Goal: Task Accomplishment & Management: Complete application form

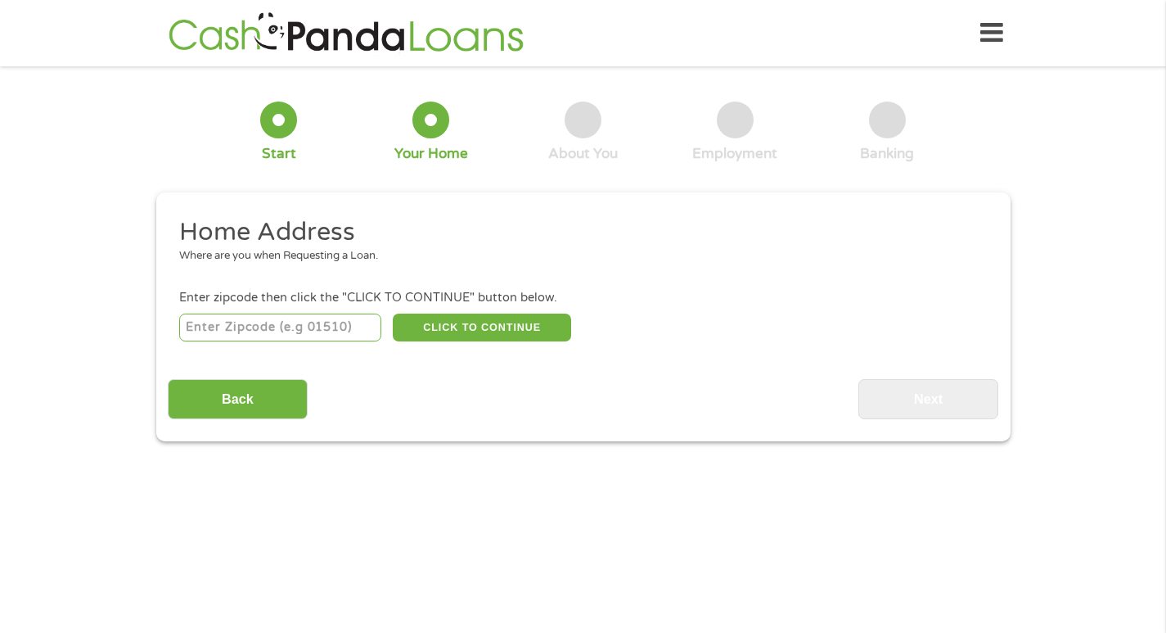
click at [287, 324] on input "number" at bounding box center [280, 328] width 202 height 28
type input "75243"
click at [500, 327] on button "CLICK TO CONTINUE" at bounding box center [482, 328] width 178 height 28
type input "75243"
type input "[GEOGRAPHIC_DATA]"
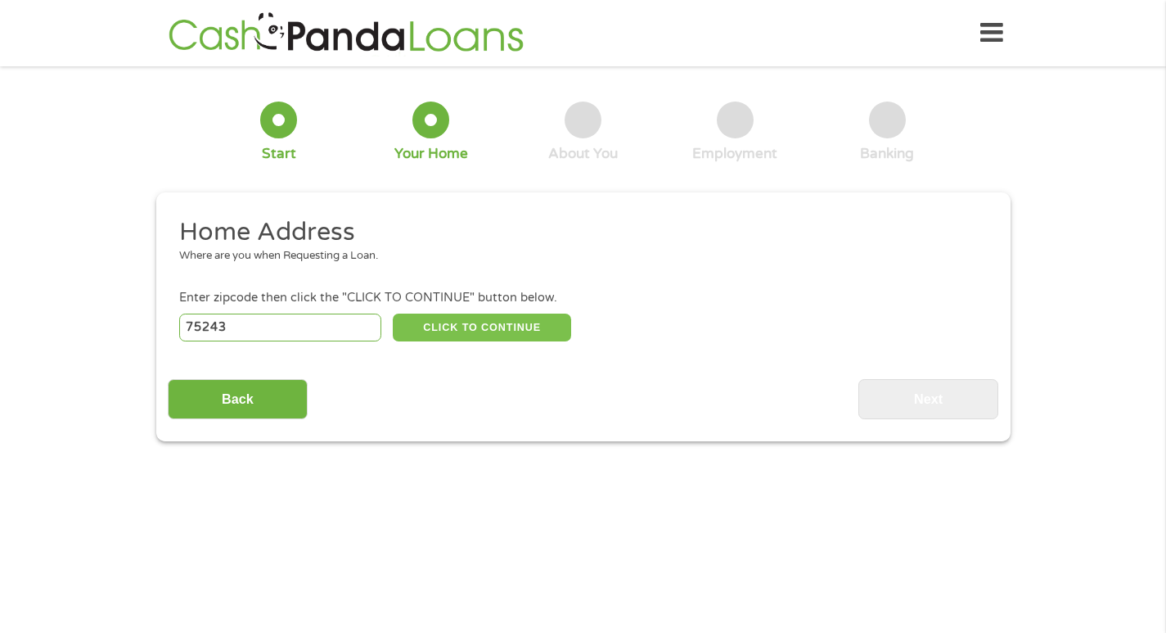
select select "[US_STATE]"
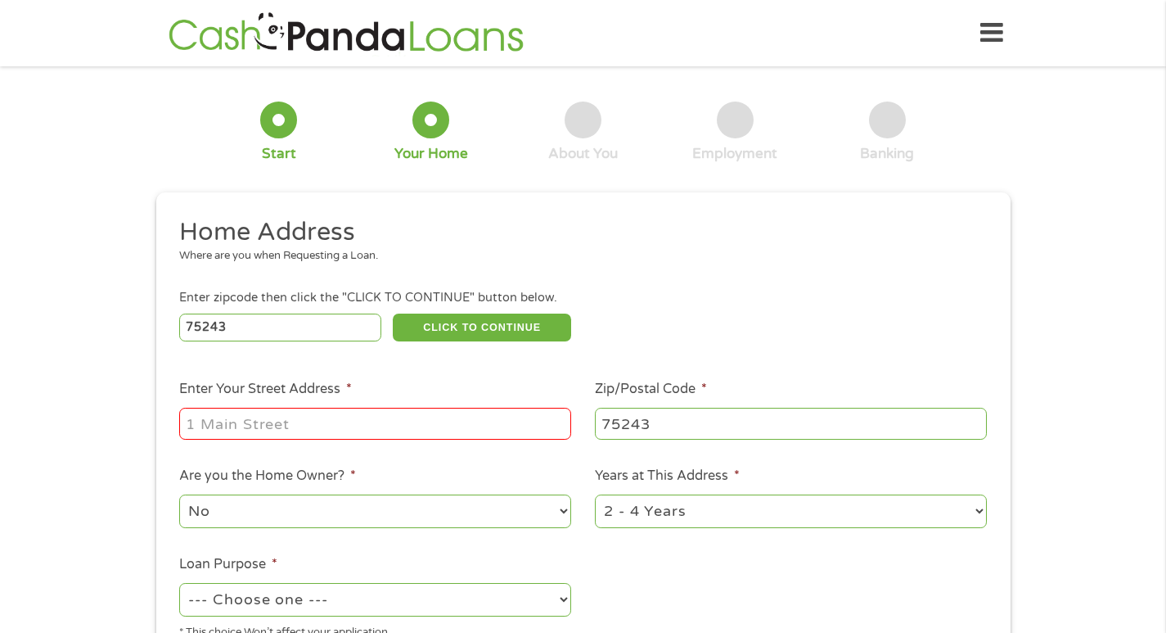
click at [411, 414] on input "Enter Your Street Address *" at bounding box center [375, 423] width 392 height 31
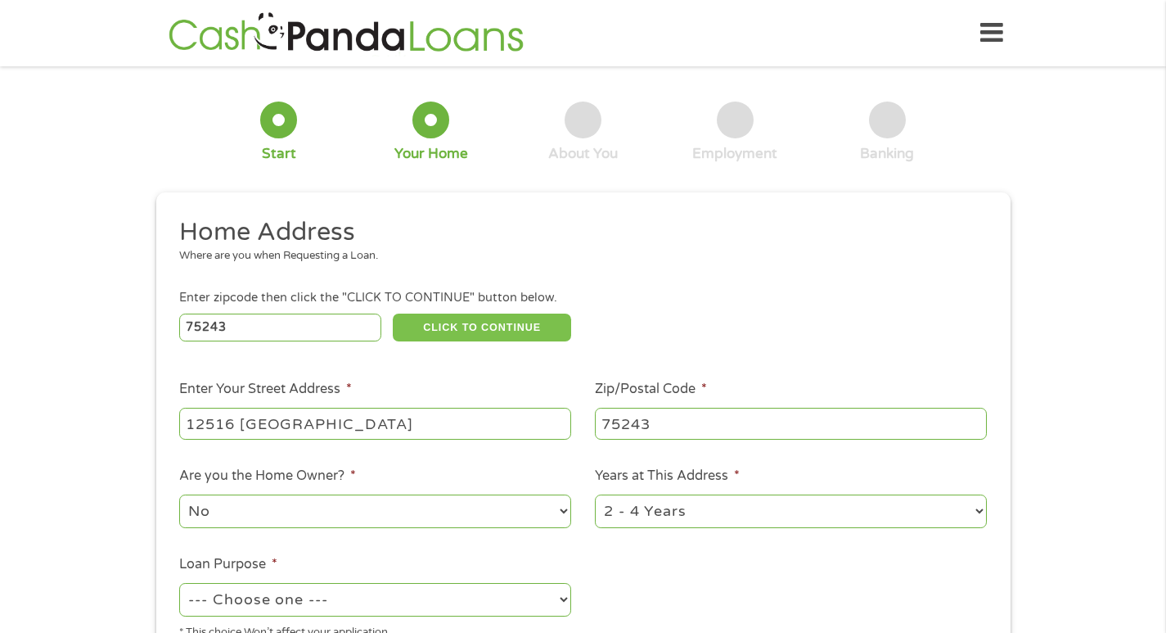
type input "12516 [GEOGRAPHIC_DATA]"
click at [473, 327] on button "CLICK TO CONTINUE" at bounding box center [482, 328] width 178 height 28
click at [476, 319] on button "CLICK TO CONTINUE" at bounding box center [482, 328] width 178 height 28
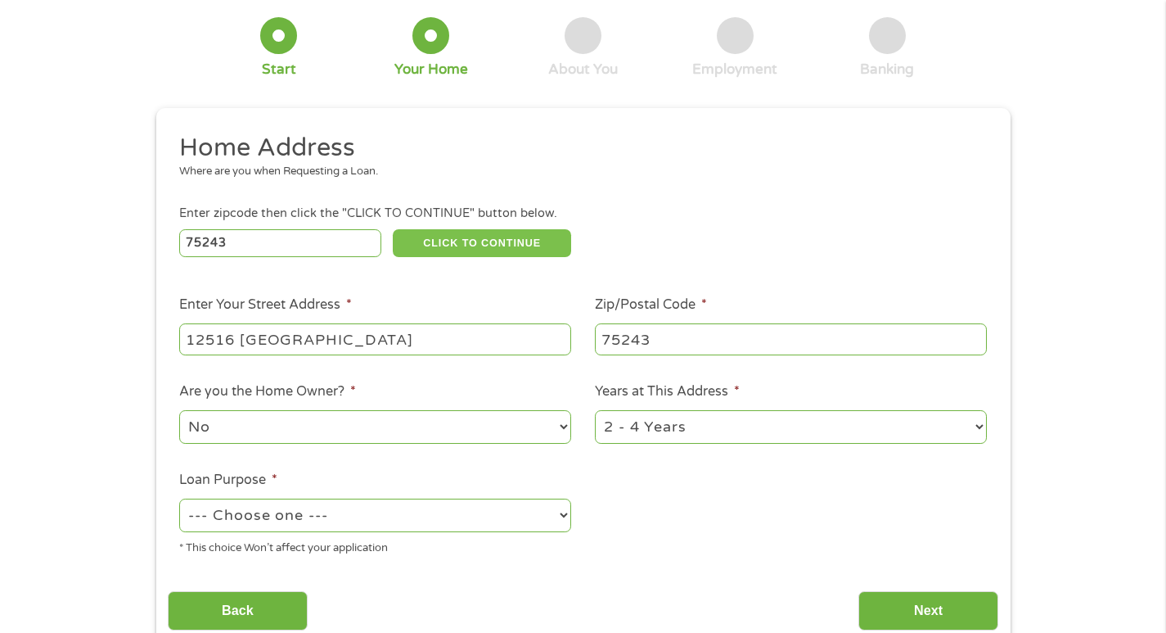
scroll to position [164, 0]
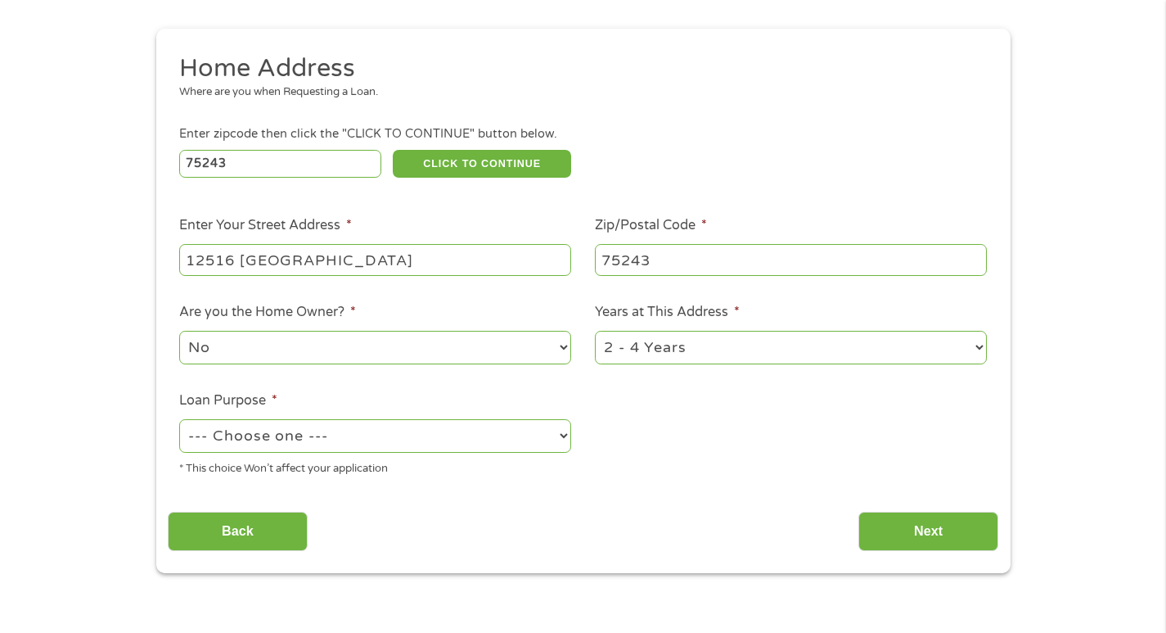
click at [562, 432] on select "--- Choose one --- Pay Bills Debt Consolidation Home Improvement Major Purchase…" at bounding box center [375, 436] width 392 height 34
select select "paybills"
click at [179, 419] on select "--- Choose one --- Pay Bills Debt Consolidation Home Improvement Major Purchase…" at bounding box center [375, 436] width 392 height 34
click at [908, 535] on input "Next" at bounding box center [929, 532] width 140 height 40
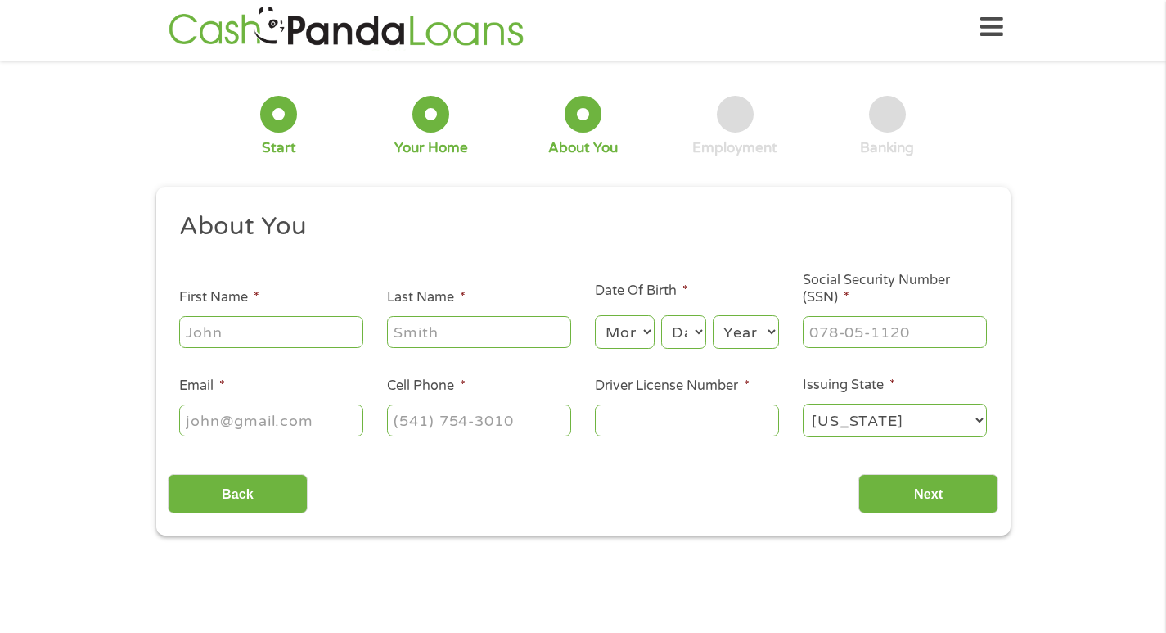
scroll to position [0, 0]
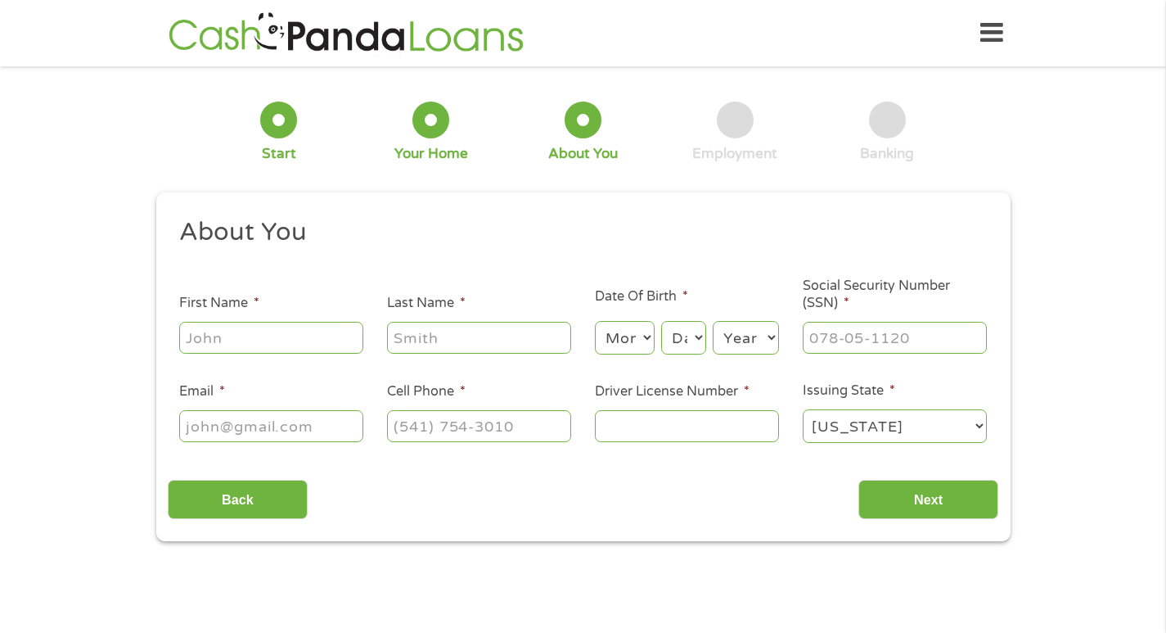
click at [318, 333] on input "First Name *" at bounding box center [271, 337] width 184 height 31
type input "[PERSON_NAME]"
click at [452, 339] on input "Last Name *" at bounding box center [479, 337] width 184 height 31
type input "[PERSON_NAME]"
click at [645, 340] on select "Month 1 2 3 4 5 6 7 8 9 10 11 12" at bounding box center [625, 338] width 60 height 34
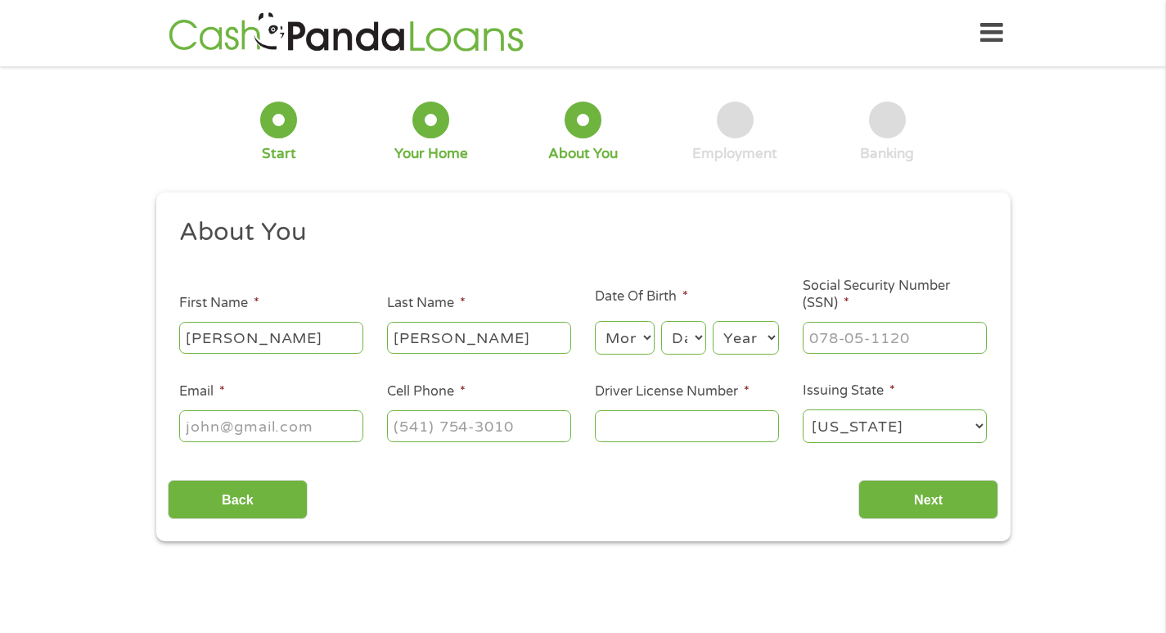
select select "7"
click at [595, 321] on select "Month 1 2 3 4 5 6 7 8 9 10 11 12" at bounding box center [625, 338] width 60 height 34
click at [697, 334] on select "Day 1 2 3 4 5 6 7 8 9 10 11 12 13 14 15 16 17 18 19 20 21 22 23 24 25 26 27 28 …" at bounding box center [683, 338] width 44 height 34
select select "23"
click at [661, 321] on select "Day 1 2 3 4 5 6 7 8 9 10 11 12 13 14 15 16 17 18 19 20 21 22 23 24 25 26 27 28 …" at bounding box center [683, 338] width 44 height 34
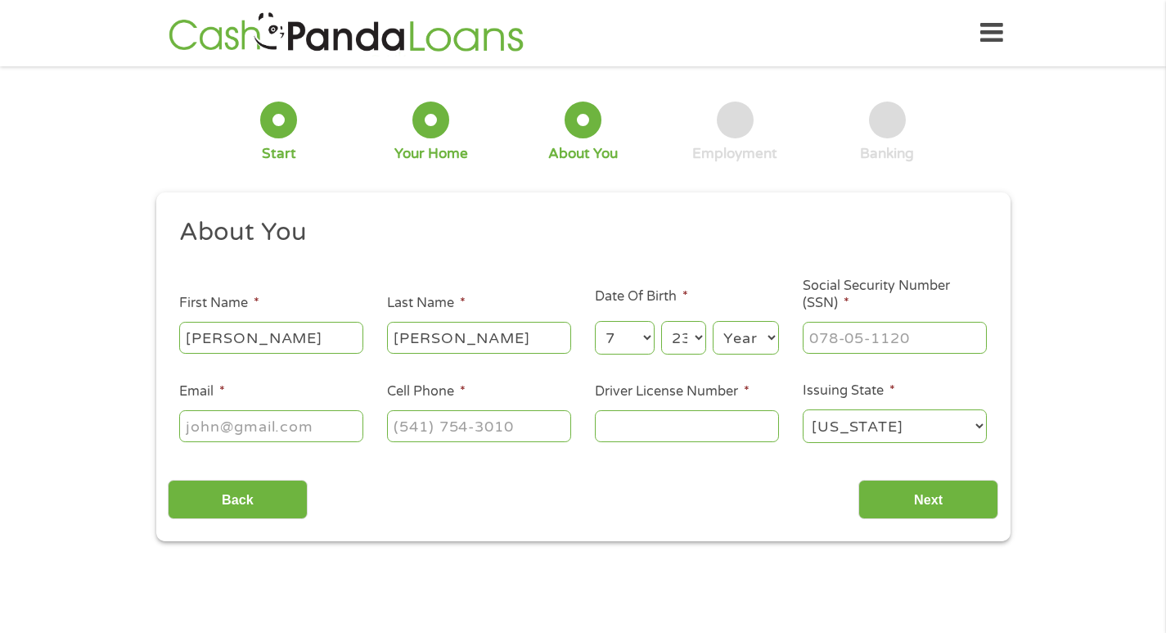
click at [770, 337] on select "Year [DATE] 2006 2005 2004 2003 2002 2001 2000 1999 1998 1997 1996 1995 1994 19…" at bounding box center [746, 338] width 66 height 34
select select "1960"
click at [713, 321] on select "Year [DATE] 2006 2005 2004 2003 2002 2001 2000 1999 1998 1997 1996 1995 1994 19…" at bounding box center [746, 338] width 66 height 34
click at [298, 427] on input "Email *" at bounding box center [271, 425] width 184 height 31
type input "[EMAIL_ADDRESS][DOMAIN_NAME]"
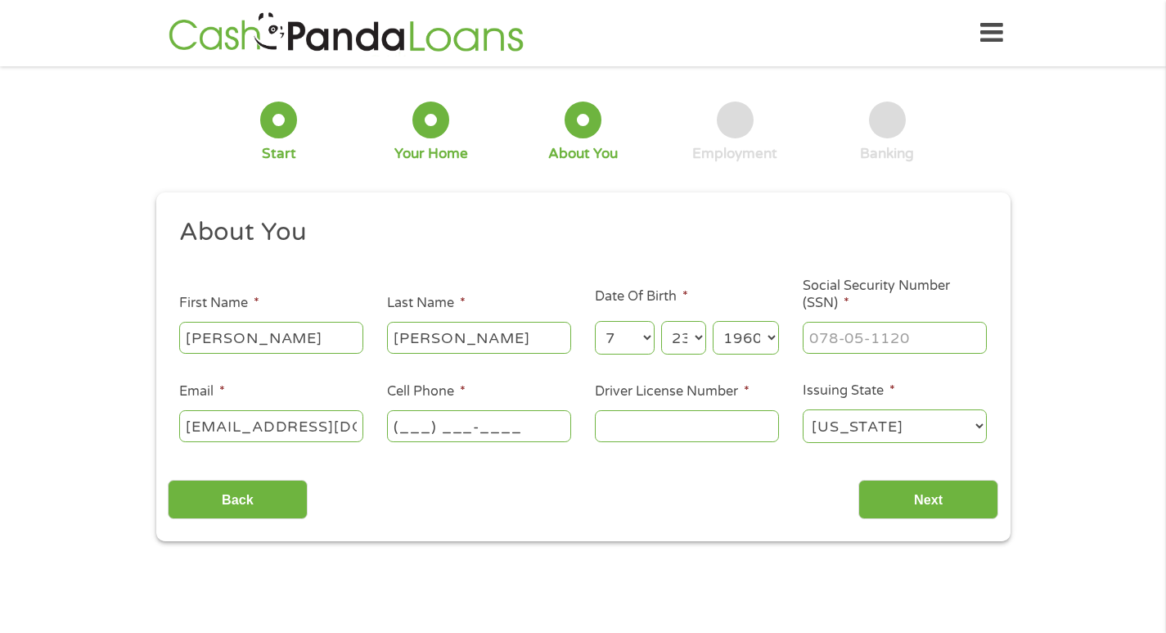
click at [467, 426] on input "(___) ___-____" at bounding box center [479, 425] width 184 height 31
type input "[PHONE_NUMBER]"
click at [689, 428] on input "Driver License Number *" at bounding box center [687, 425] width 184 height 31
type input "921298646"
click at [981, 422] on select "[US_STATE] [US_STATE] [US_STATE] [US_STATE] [US_STATE] [US_STATE] [US_STATE] [U…" at bounding box center [895, 426] width 184 height 34
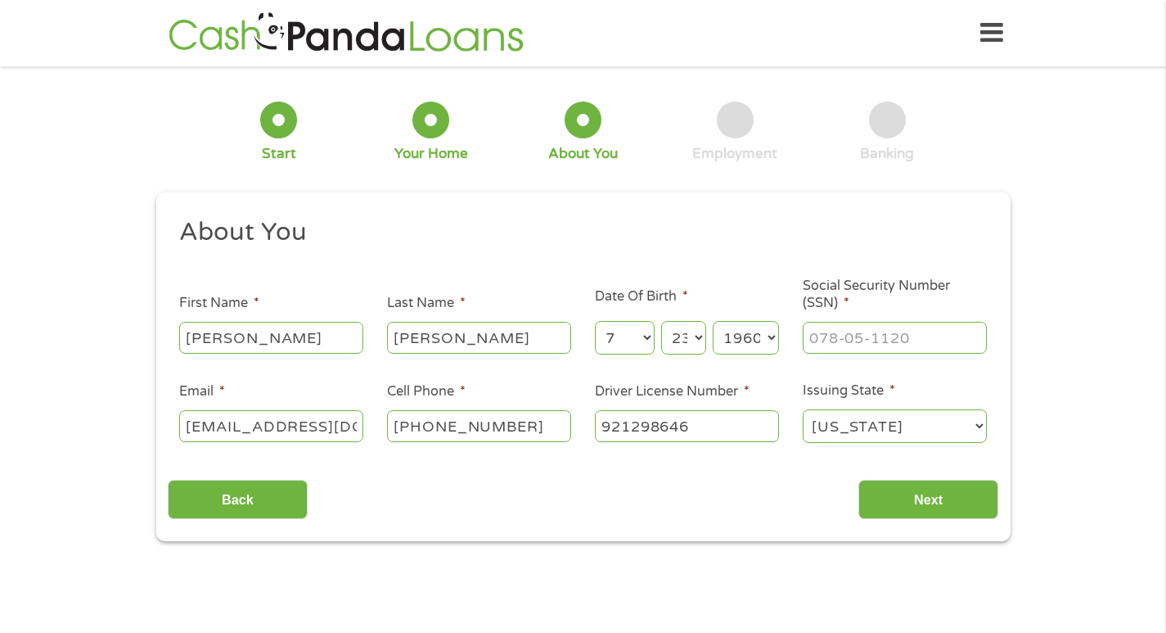
select select "[US_STATE]"
click at [803, 409] on select "[US_STATE] [US_STATE] [US_STATE] [US_STATE] [US_STATE] [US_STATE] [US_STATE] [U…" at bounding box center [895, 426] width 184 height 34
click at [923, 338] on input "___-__-____" at bounding box center [895, 337] width 184 height 31
type input "431-37-4338"
click at [945, 507] on input "Next" at bounding box center [929, 500] width 140 height 40
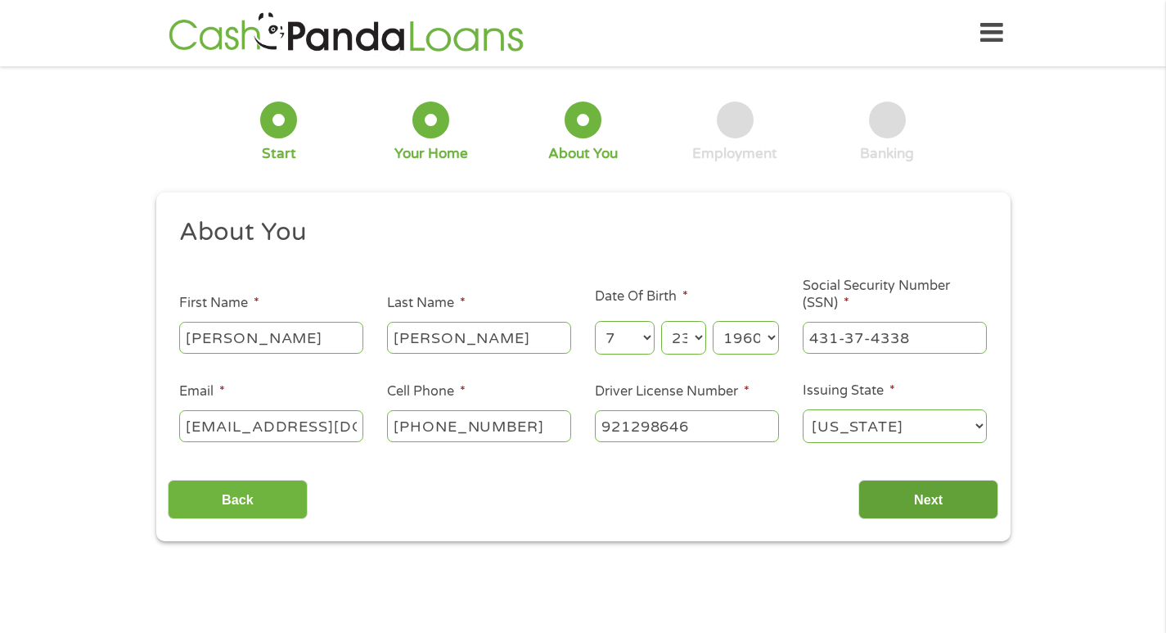
click at [941, 499] on input "Next" at bounding box center [929, 500] width 140 height 40
click at [909, 494] on input "Next" at bounding box center [929, 500] width 140 height 40
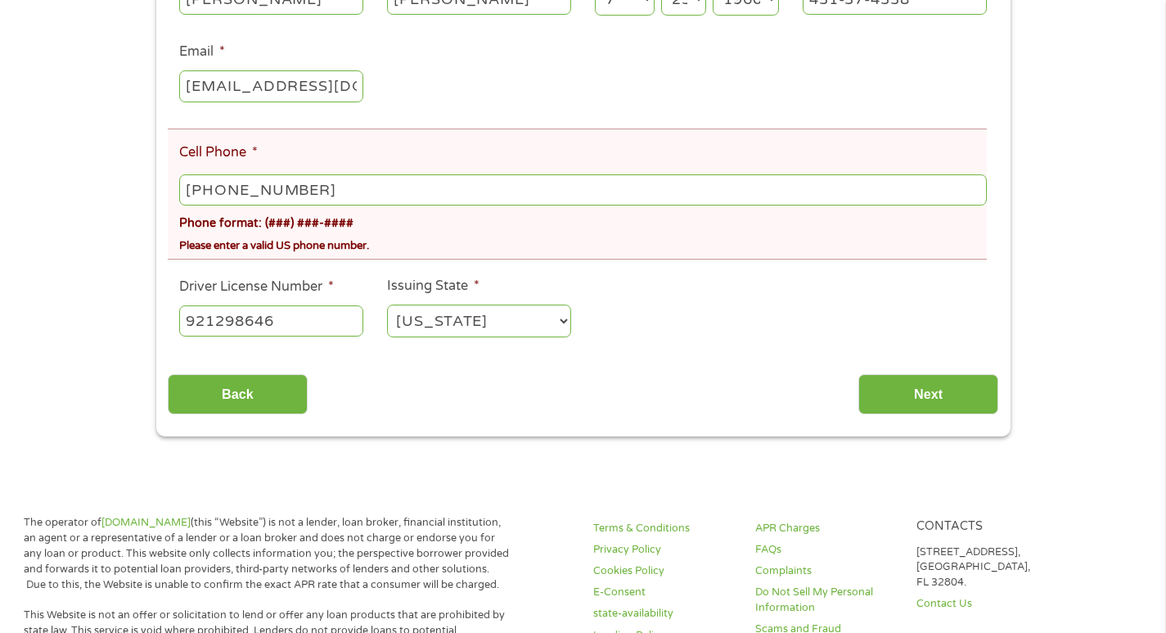
scroll to position [409, 0]
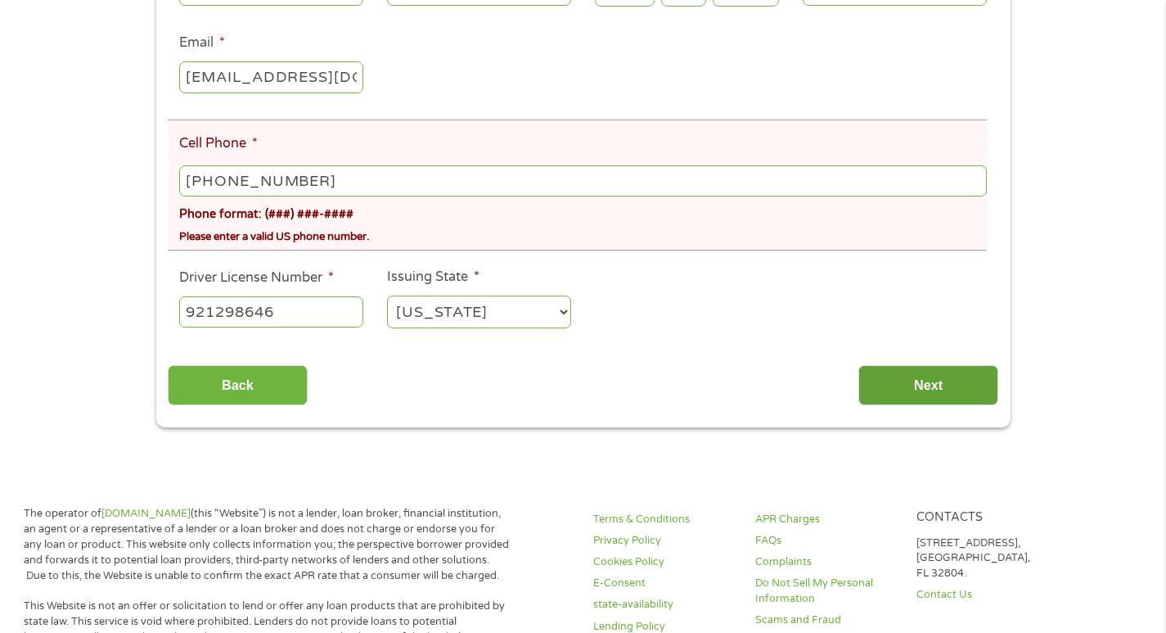
click at [907, 386] on input "Next" at bounding box center [929, 385] width 140 height 40
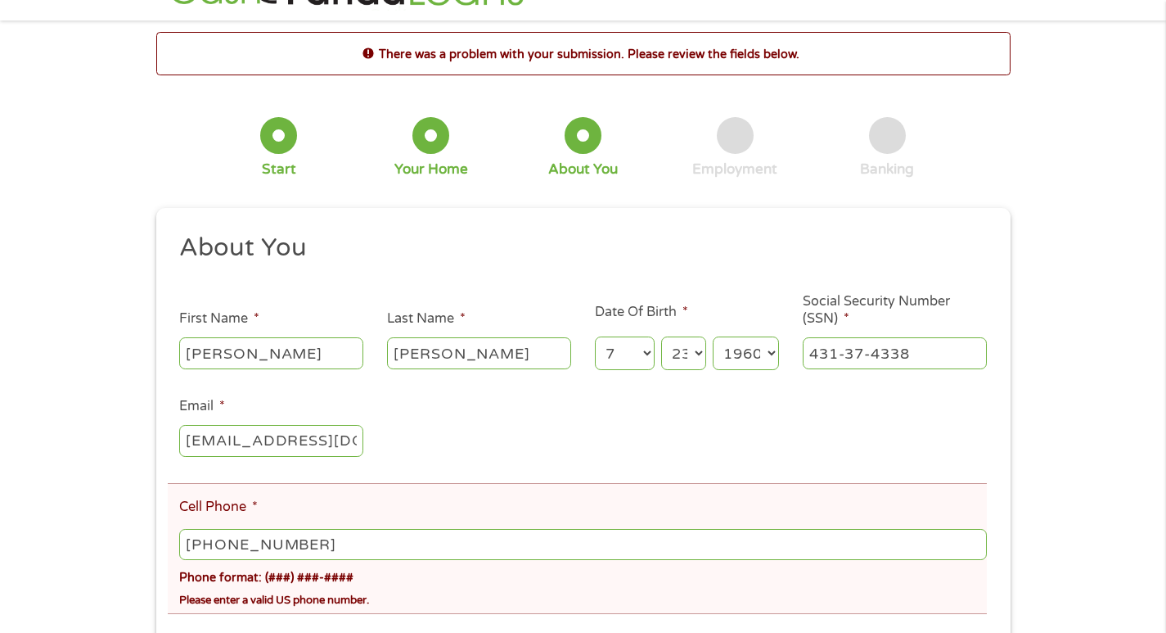
scroll to position [3, 0]
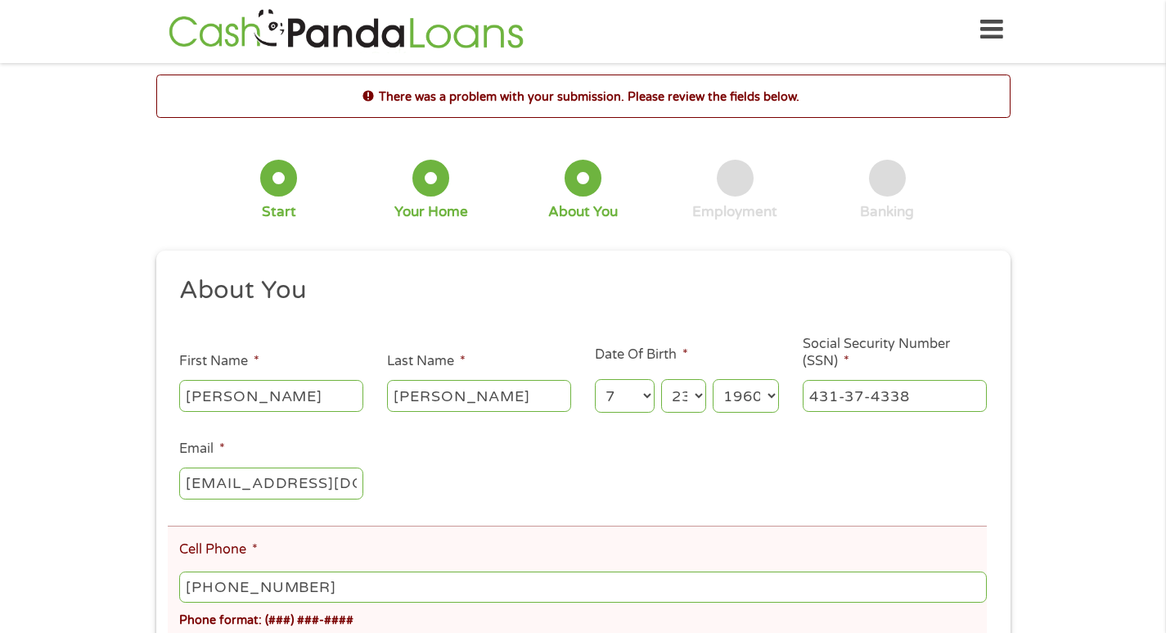
click at [933, 381] on div "431-37-4338" at bounding box center [895, 396] width 184 height 38
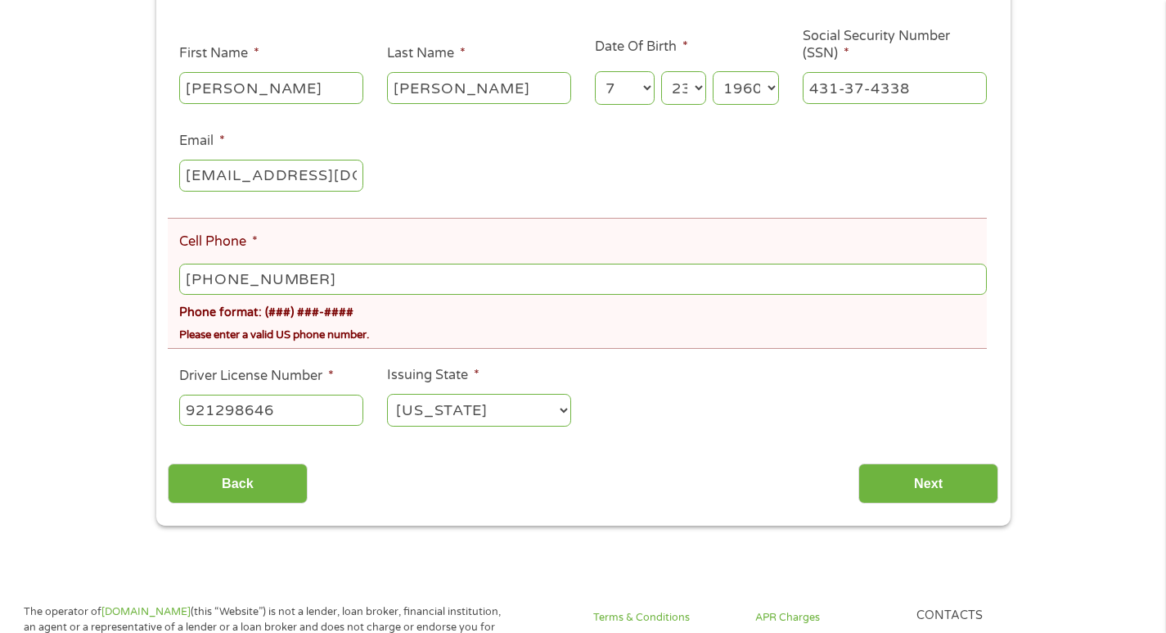
scroll to position [327, 0]
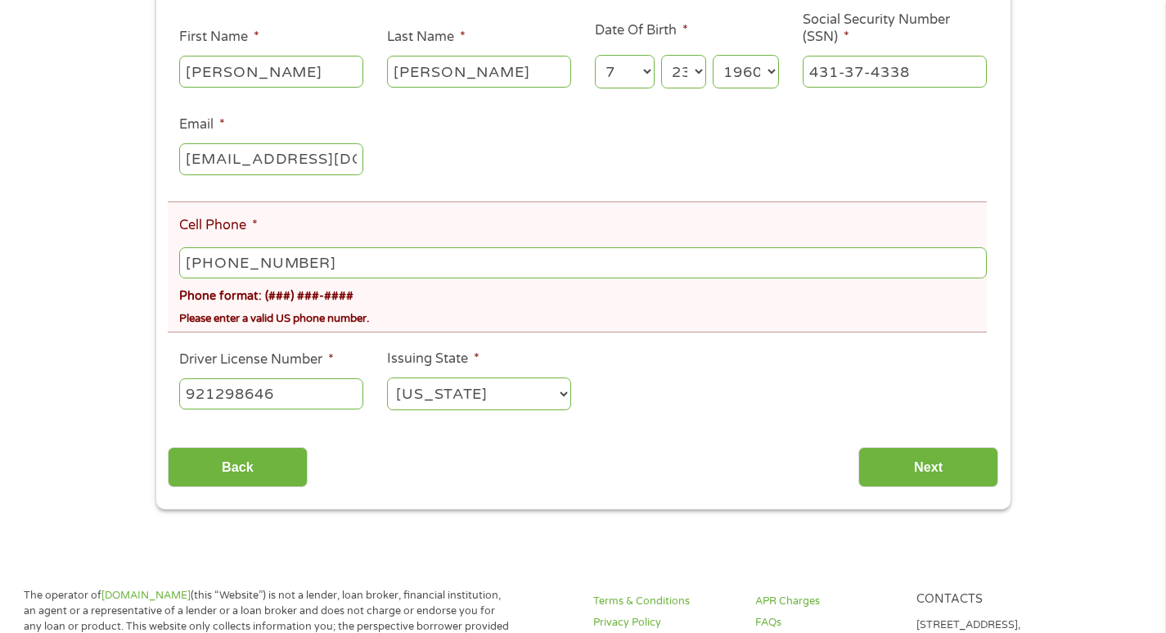
click at [365, 262] on input "[PHONE_NUMBER]" at bounding box center [582, 262] width 807 height 31
type input "[PHONE_NUMBER]"
click at [932, 463] on input "Next" at bounding box center [929, 467] width 140 height 40
